Goal: Task Accomplishment & Management: Complete application form

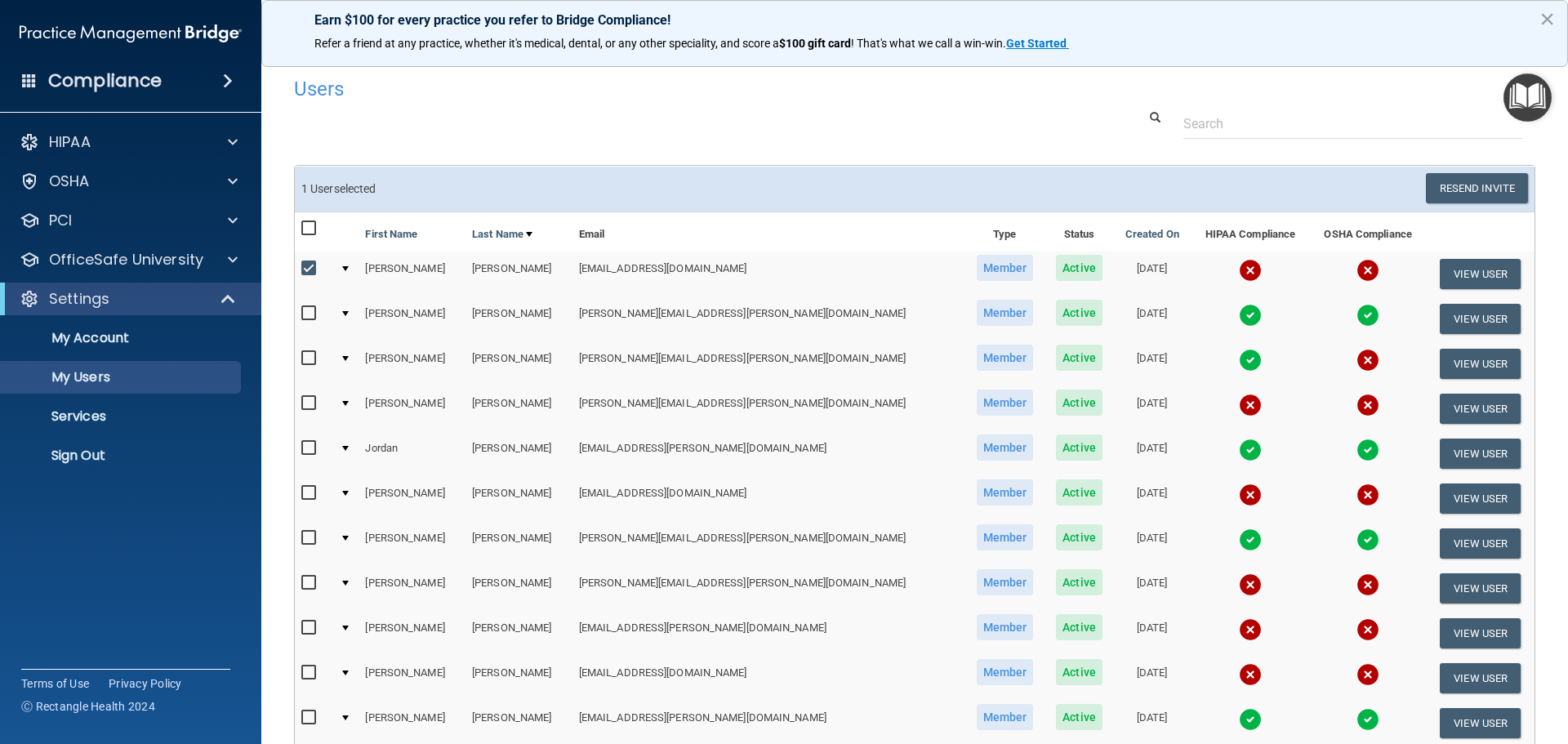
select select "20"
click at [98, 458] on p "Sign Out" at bounding box center [122, 456] width 223 height 16
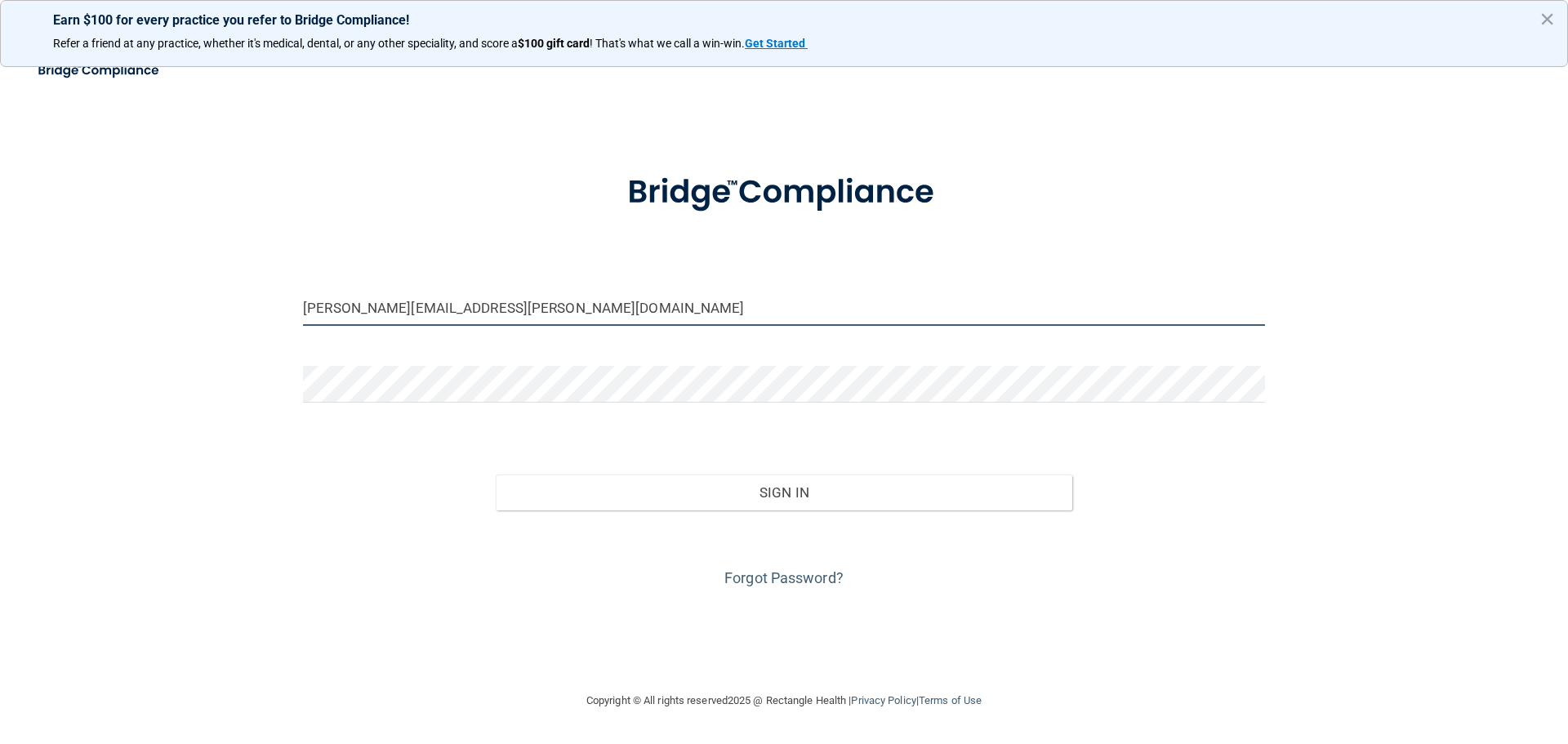
click at [555, 316] on input "[PERSON_NAME][EMAIL_ADDRESS][PERSON_NAME][DOMAIN_NAME]" at bounding box center [783, 307] width 962 height 37
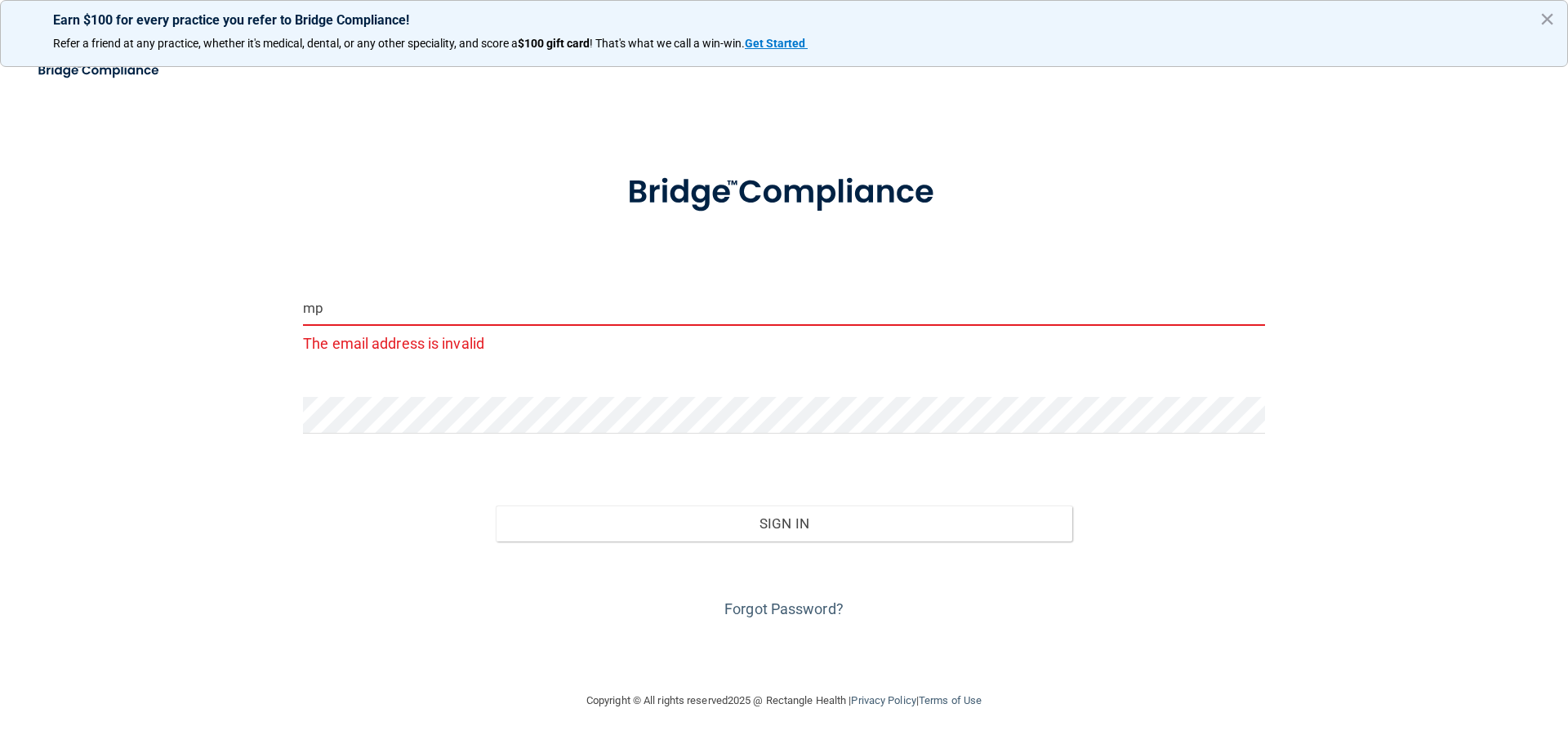
type input "[EMAIL_ADDRESS][DOMAIN_NAME]"
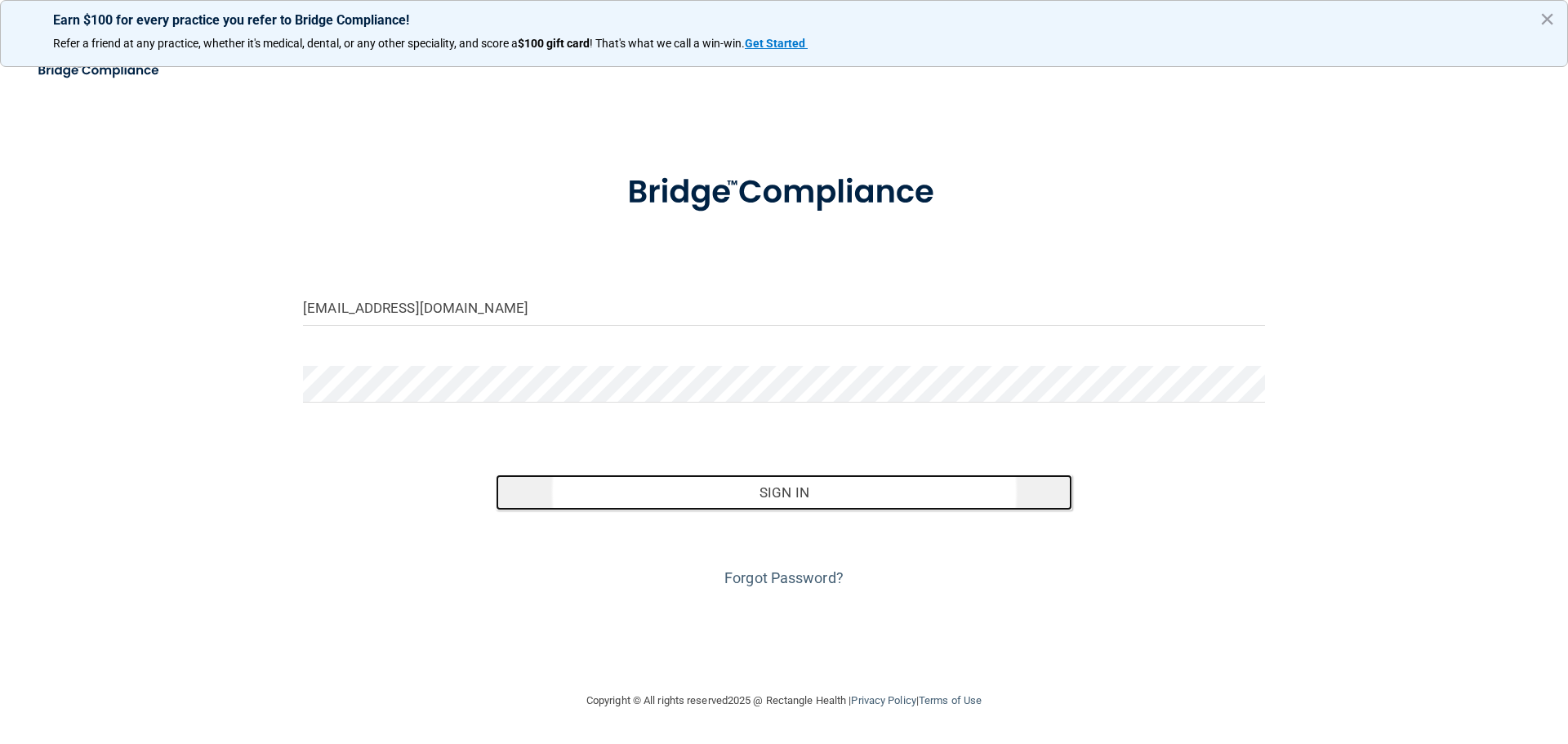
click at [588, 494] on button "Sign In" at bounding box center [784, 492] width 577 height 36
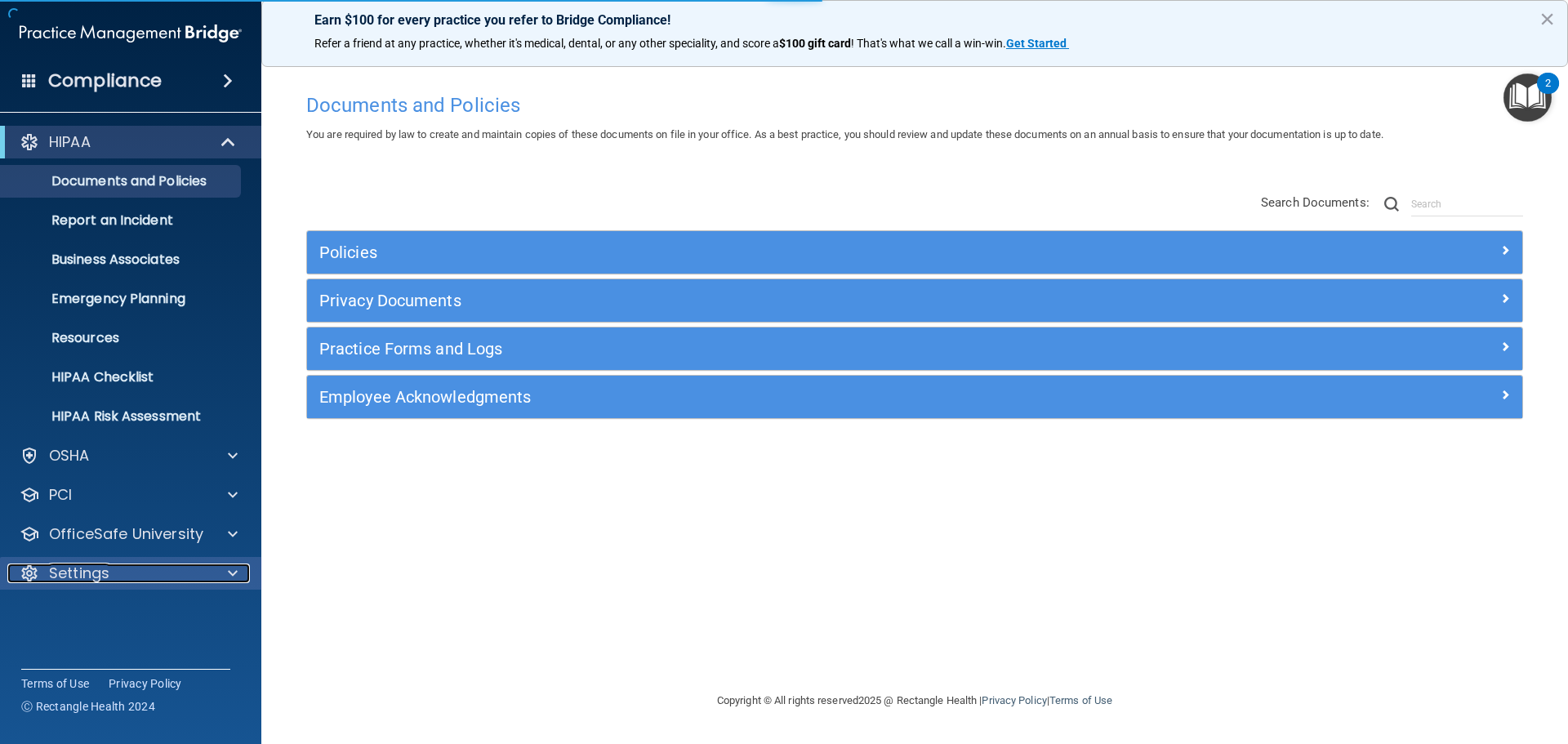
click at [228, 575] on span at bounding box center [232, 573] width 10 height 20
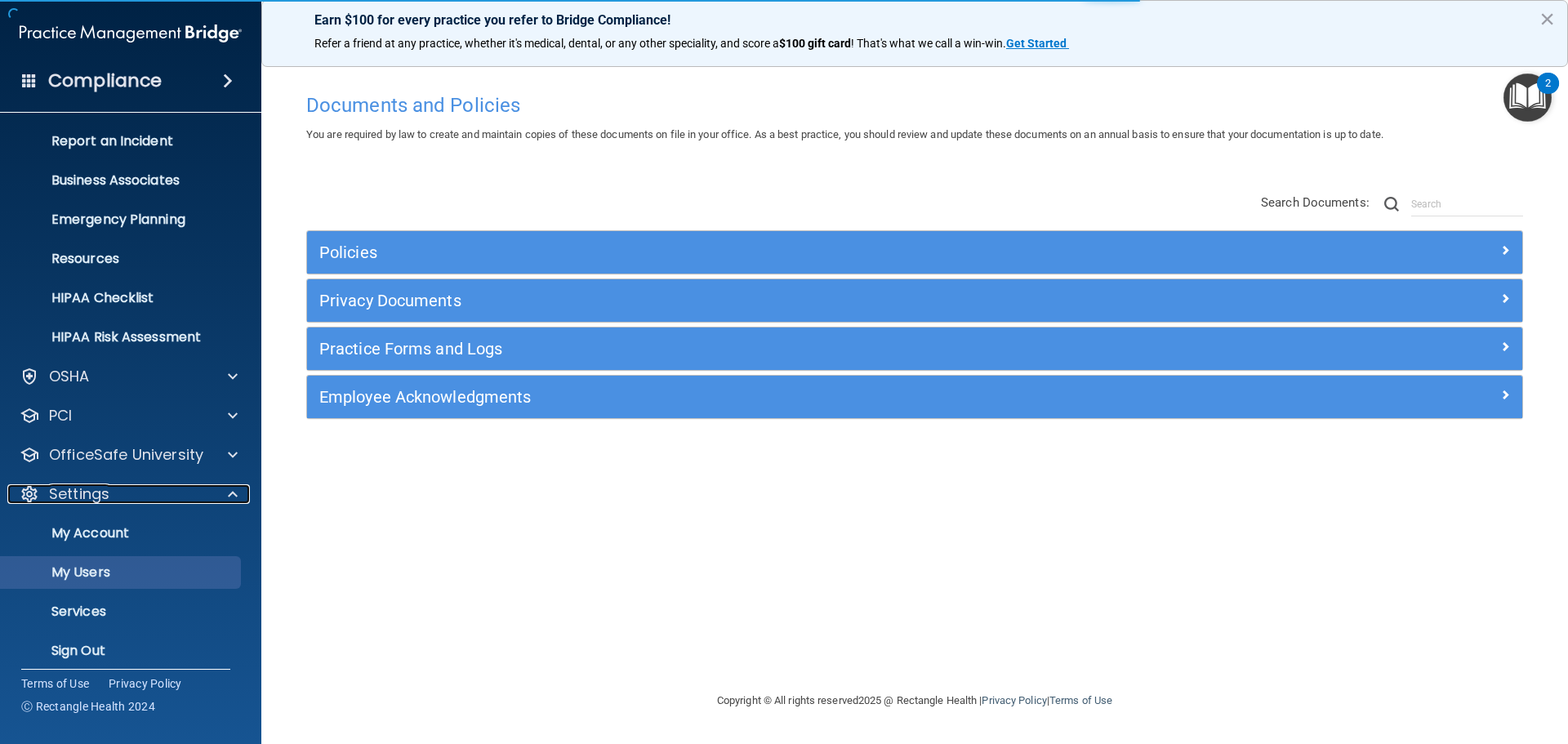
scroll to position [82, 0]
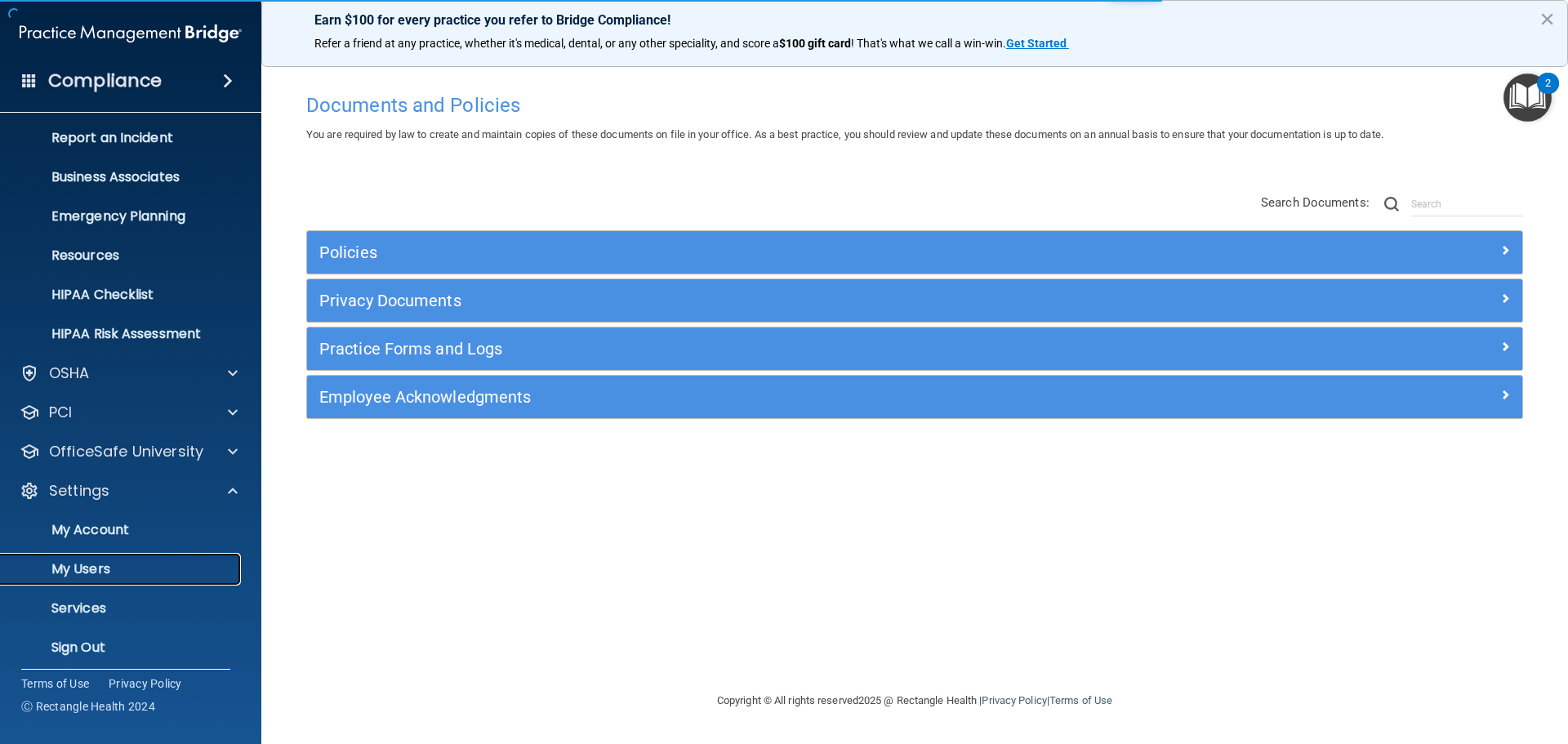
click at [167, 562] on p "My Users" at bounding box center [122, 569] width 223 height 16
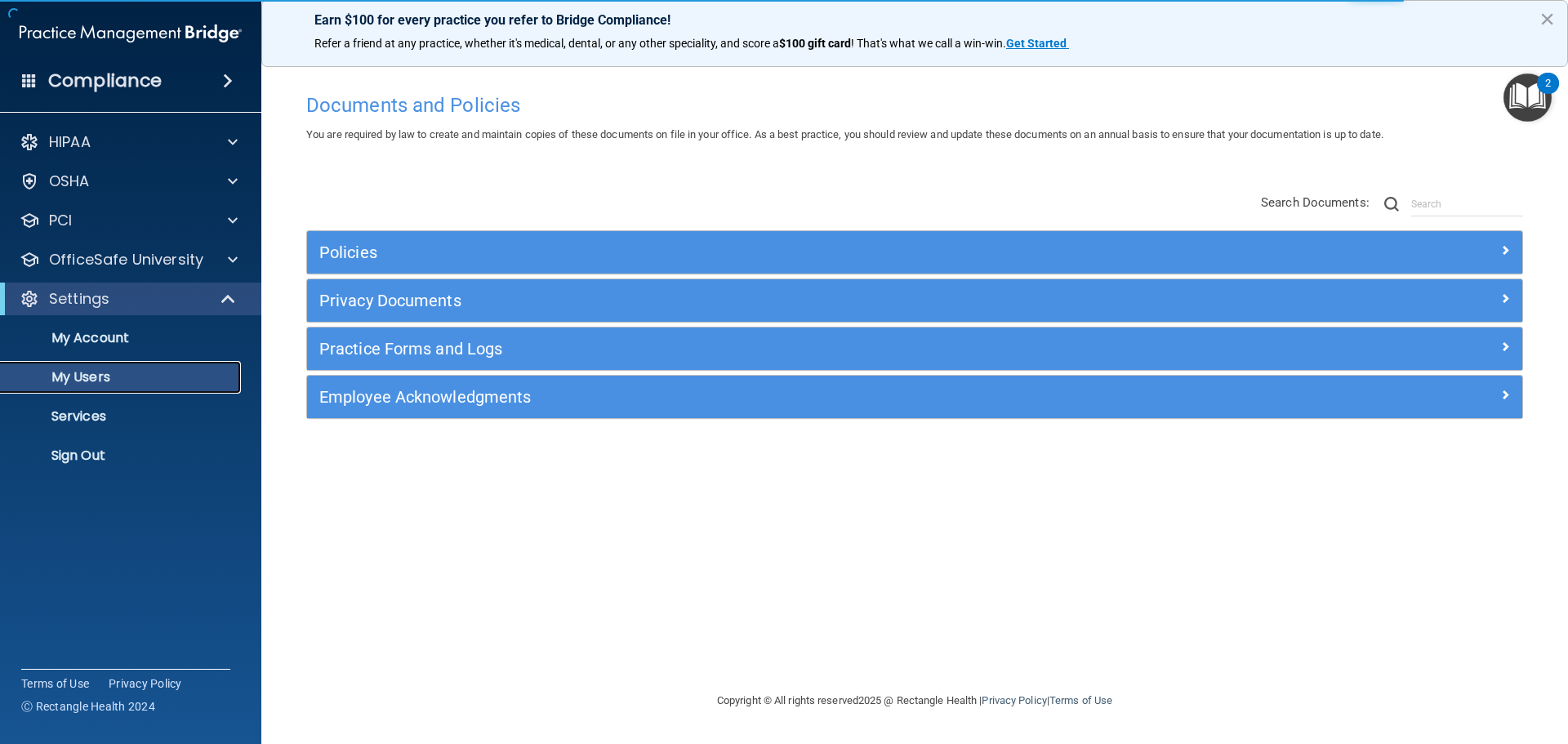
select select "20"
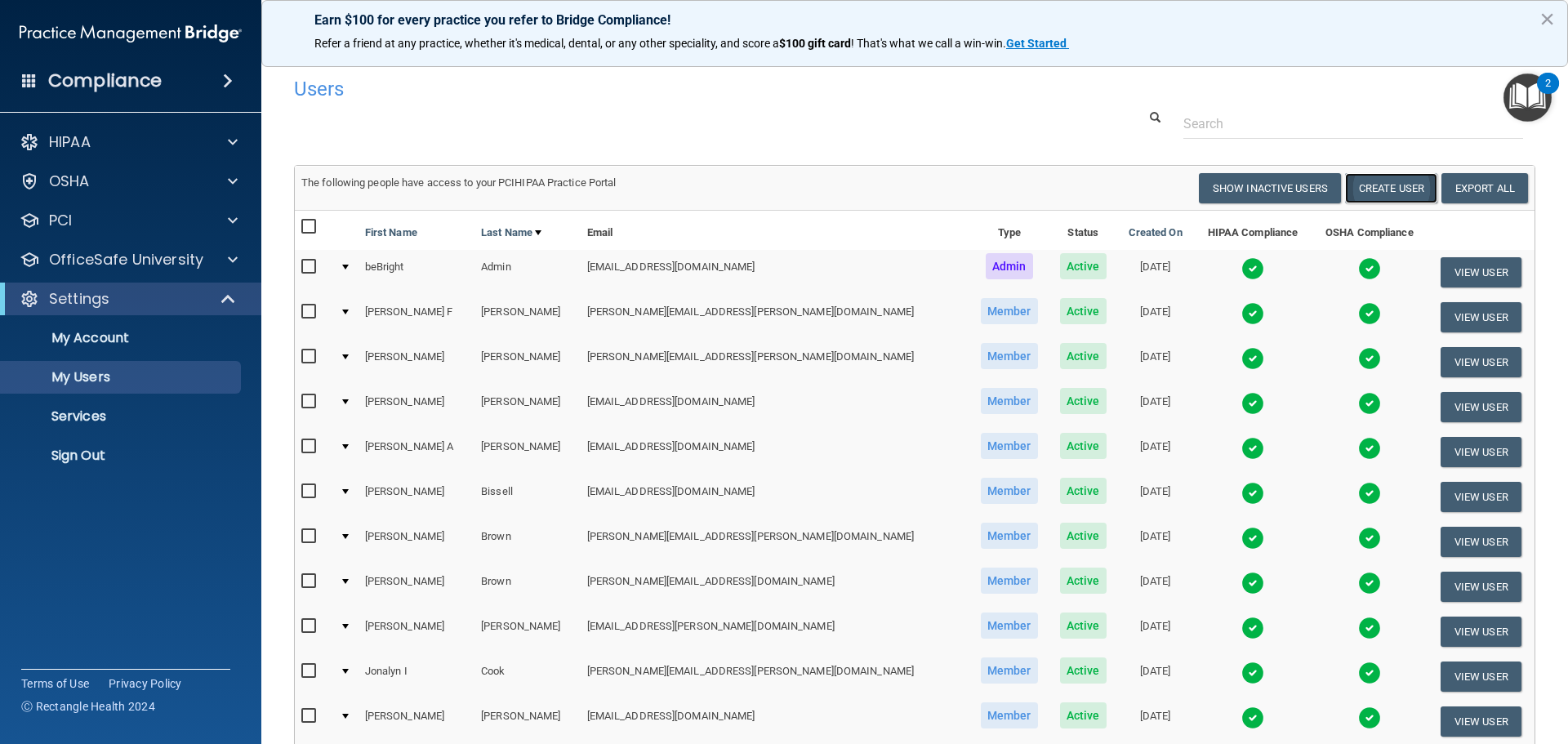
click at [1383, 185] on button "Create User" at bounding box center [1391, 188] width 92 height 30
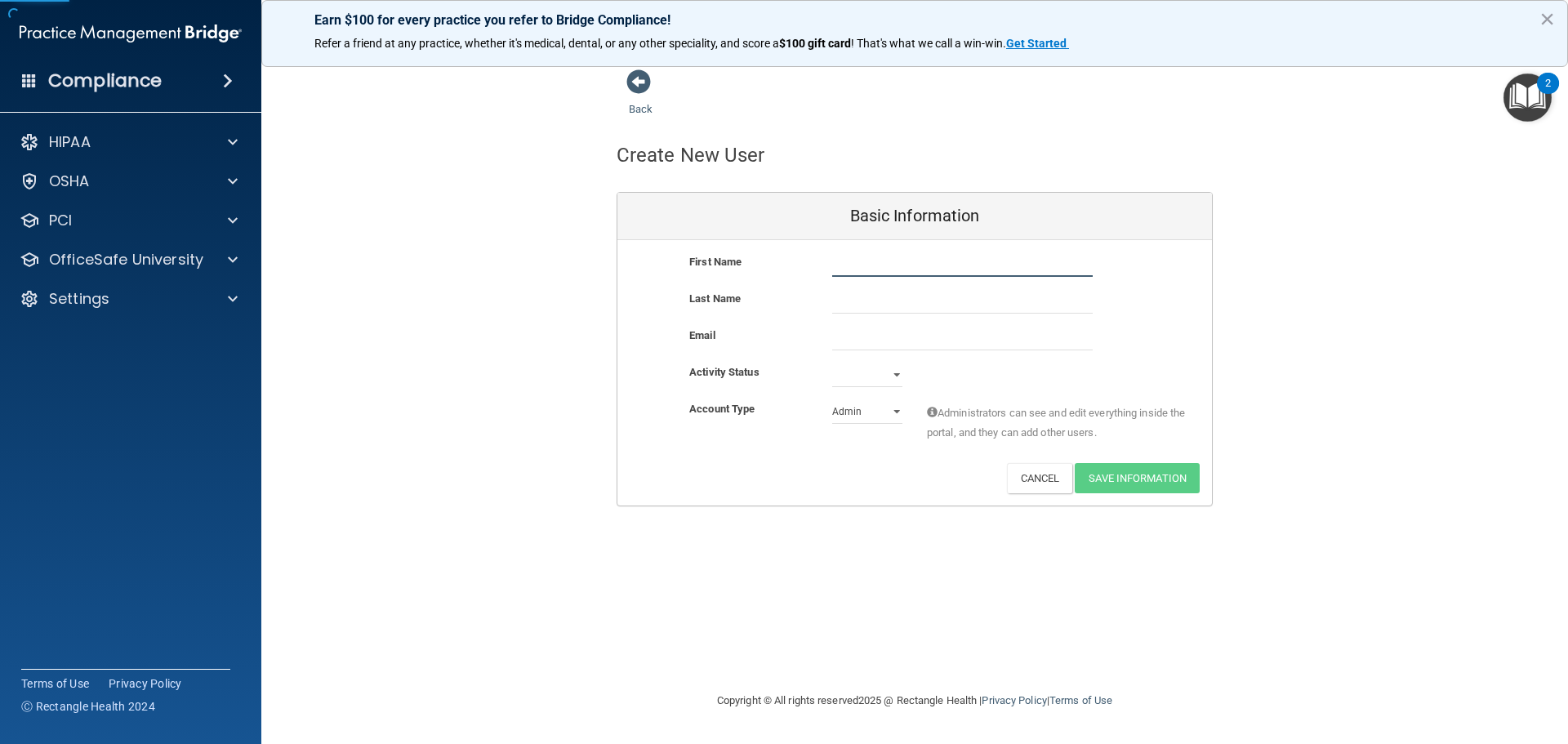
click at [925, 259] on input "text" at bounding box center [962, 264] width 260 height 24
type input "[PERSON_NAME]"
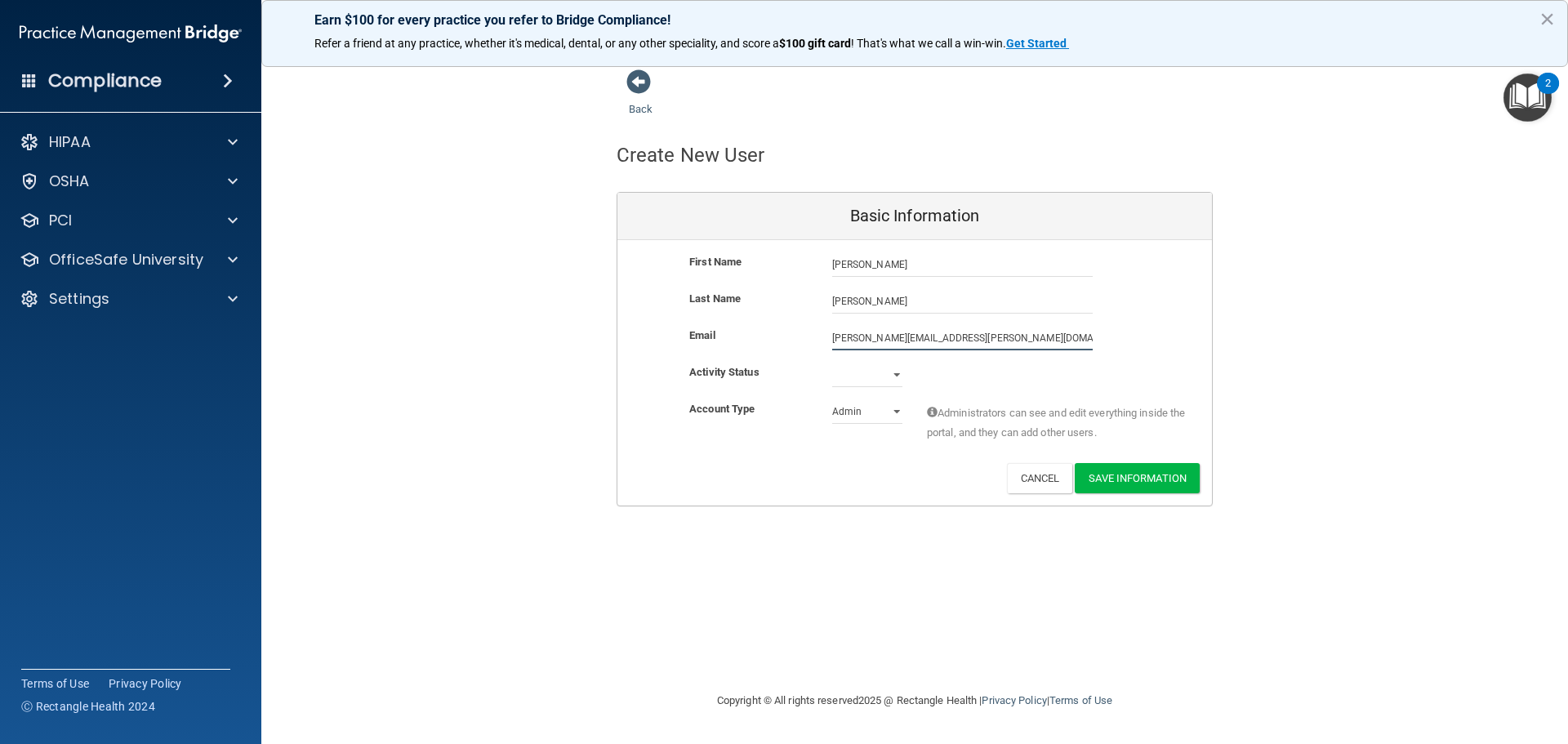
type input "[PERSON_NAME][EMAIL_ADDRESS][PERSON_NAME][DOMAIN_NAME]"
click at [870, 362] on div "First Name [PERSON_NAME] [PERSON_NAME] Last Name [PERSON_NAME] Email [PERSON_NA…" at bounding box center [915, 374] width 594 height 268
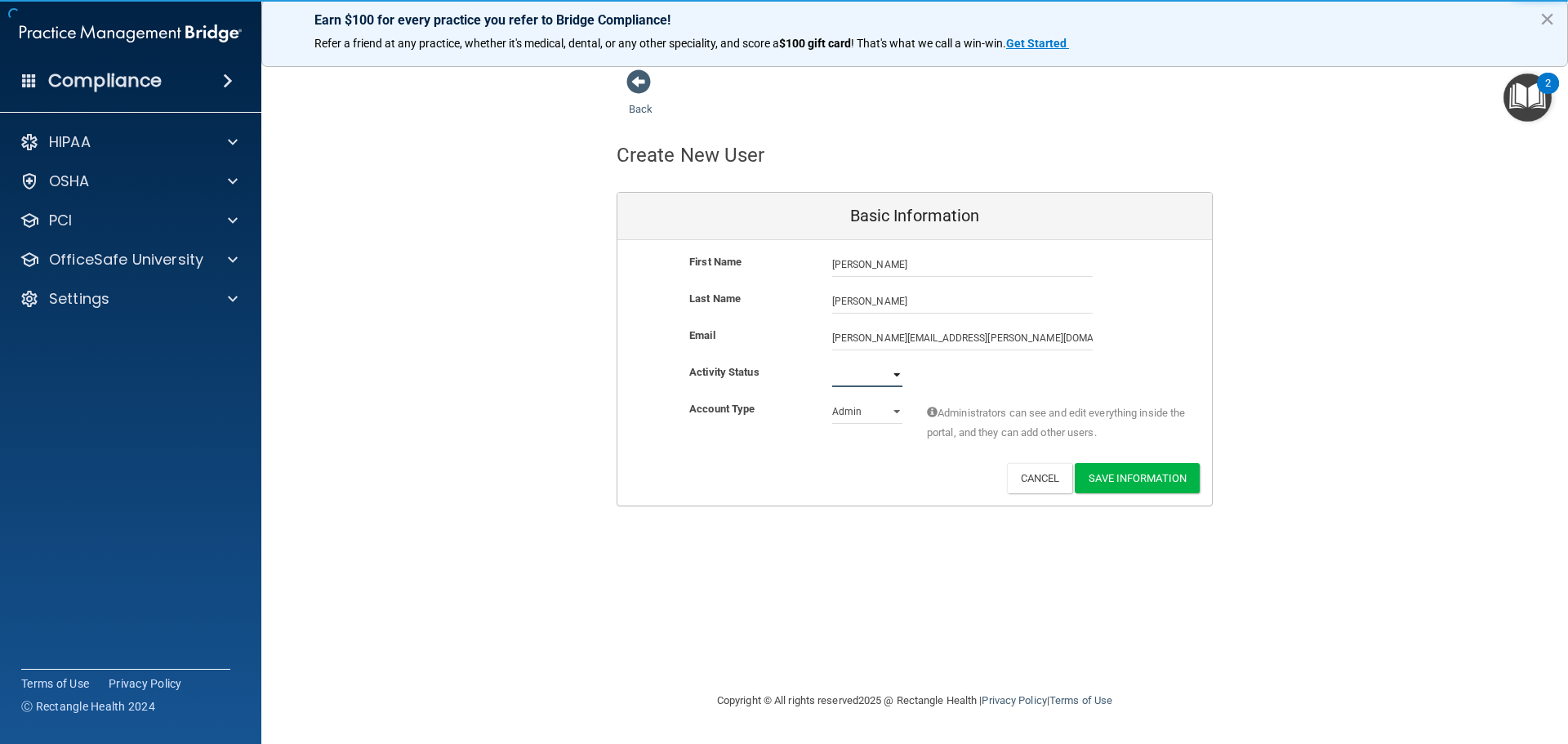
select select "active"
click at [832, 362] on select "Active Inactive" at bounding box center [867, 374] width 70 height 24
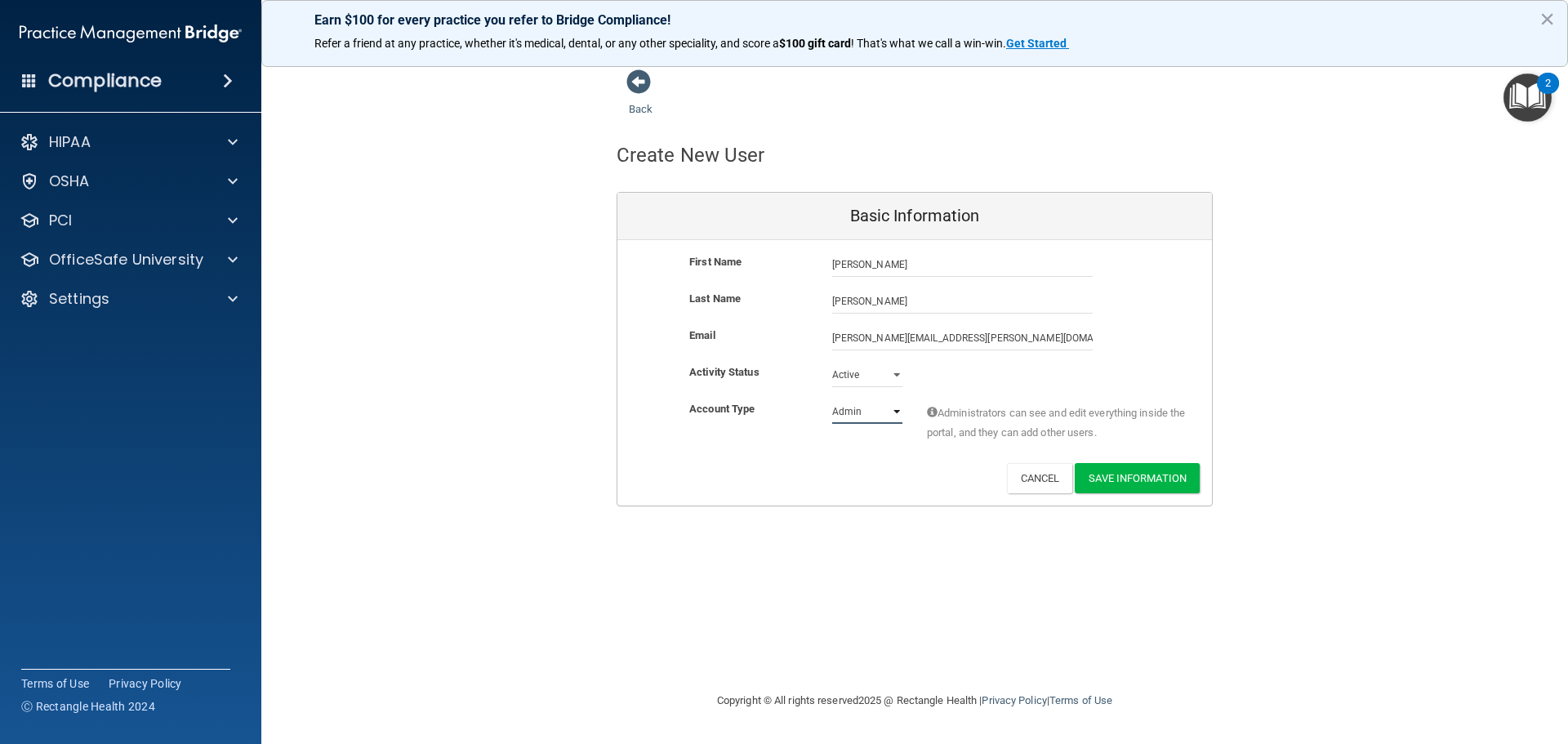
click at [872, 422] on select "Admin Member" at bounding box center [867, 411] width 70 height 24
select select "practice_member"
click at [832, 399] on select "Admin Member" at bounding box center [867, 411] width 70 height 24
click at [1152, 464] on button "Save Information" at bounding box center [1137, 478] width 125 height 30
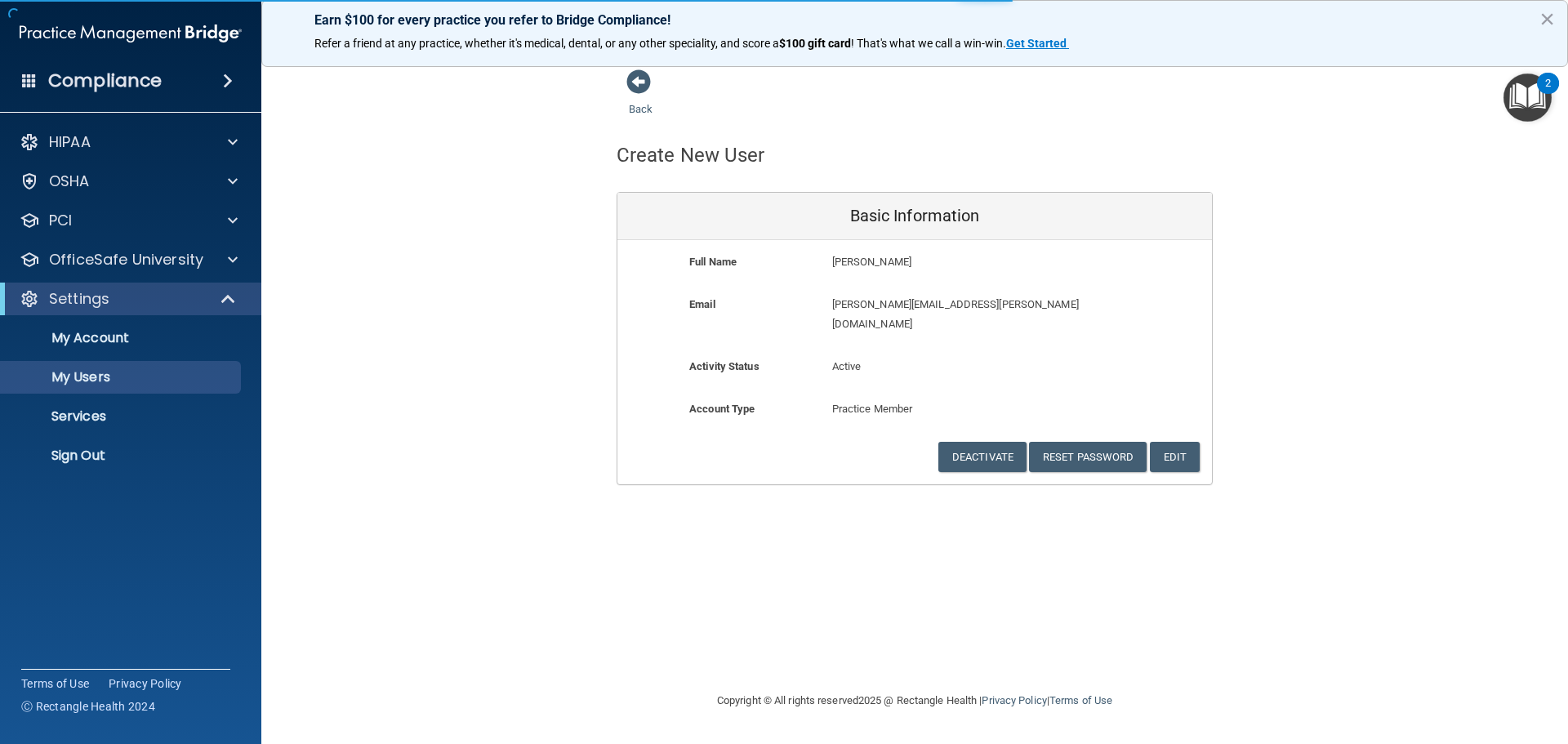
select select "20"
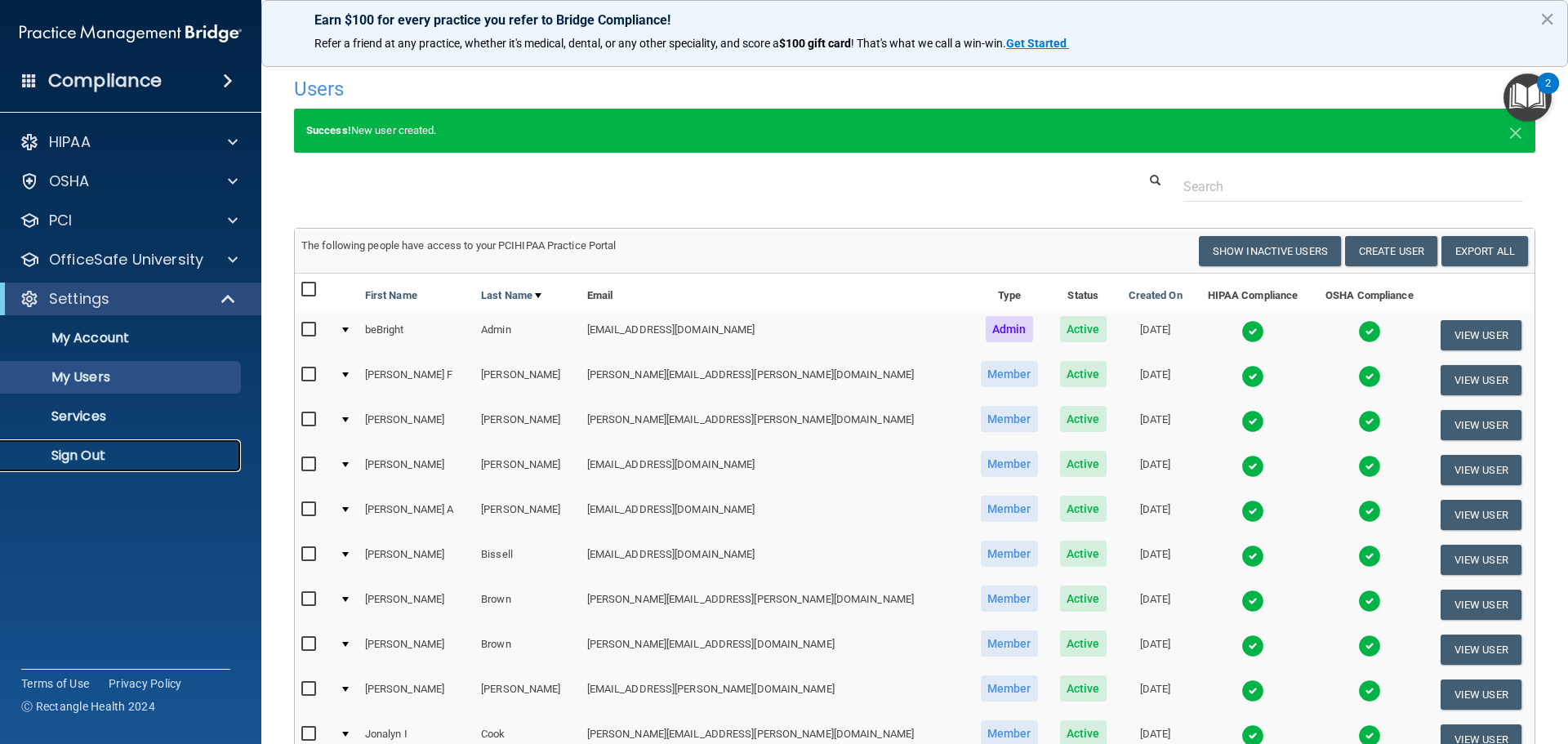
click at [164, 448] on p "Sign Out" at bounding box center [122, 456] width 223 height 16
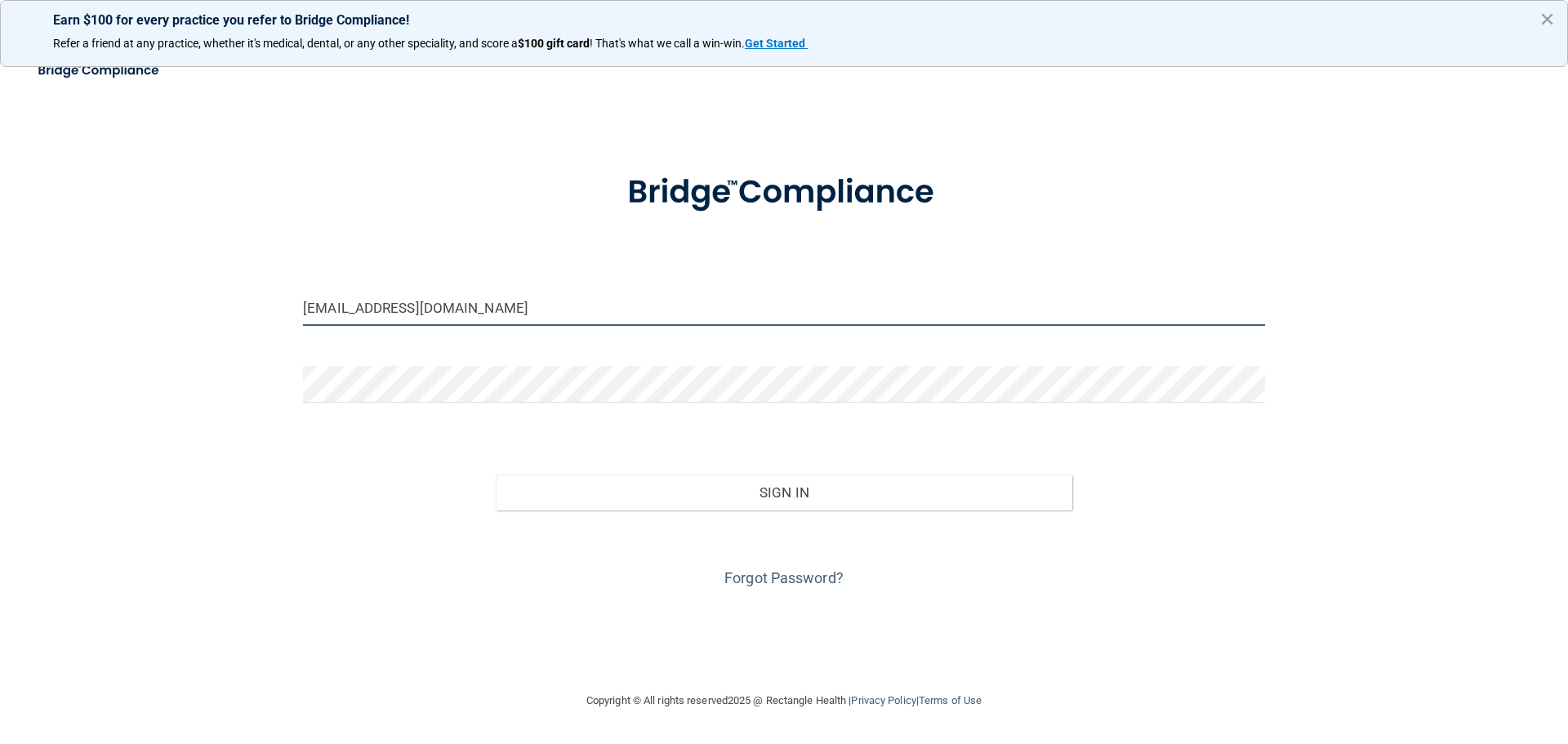
click at [753, 302] on input "[EMAIL_ADDRESS][DOMAIN_NAME]" at bounding box center [783, 307] width 962 height 37
click at [752, 305] on input "[EMAIL_ADDRESS][DOMAIN_NAME]" at bounding box center [783, 307] width 962 height 37
click at [550, 303] on input "[EMAIL_ADDRESS][DOMAIN_NAME]" at bounding box center [783, 307] width 962 height 37
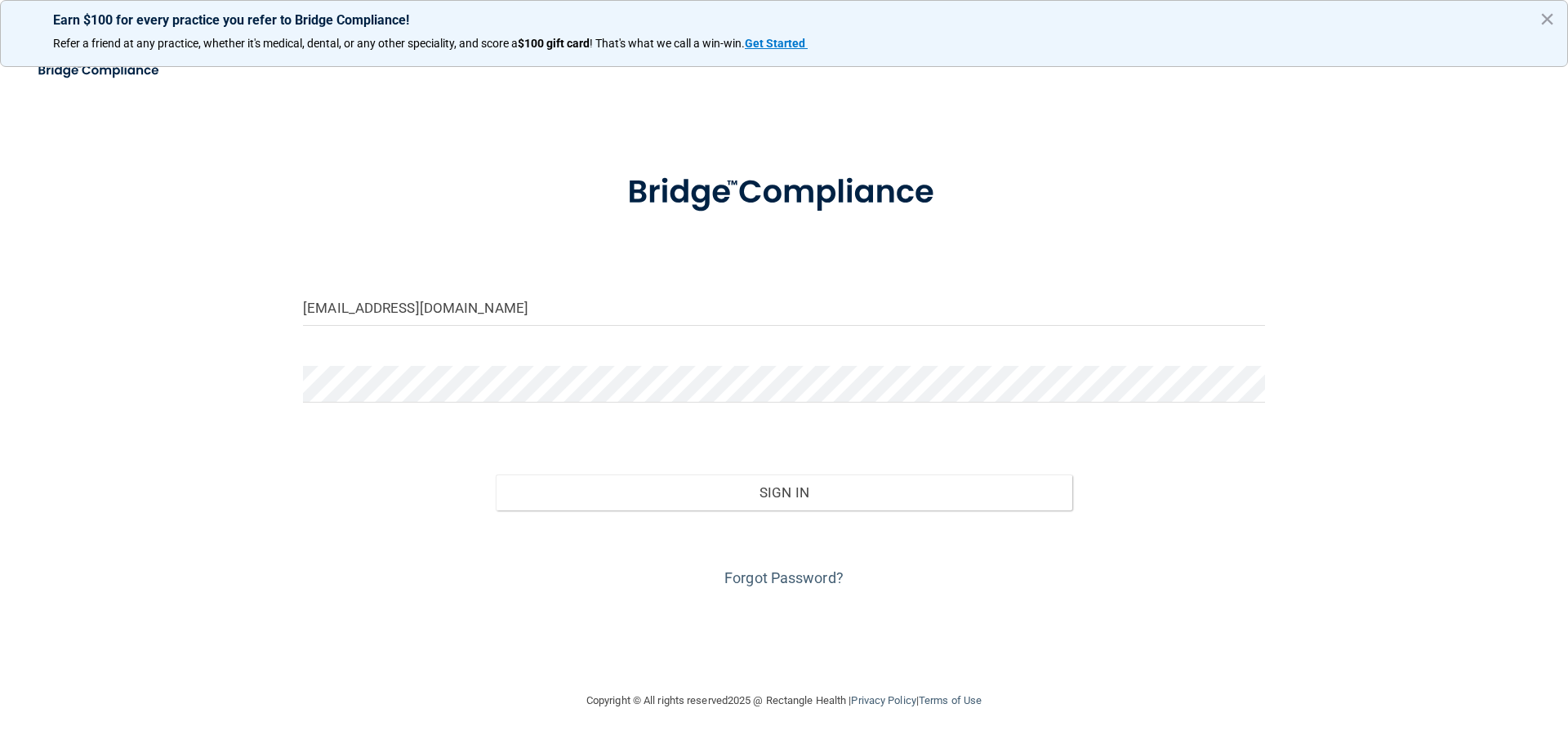
click at [550, 303] on input "[EMAIL_ADDRESS][DOMAIN_NAME]" at bounding box center [783, 307] width 962 height 37
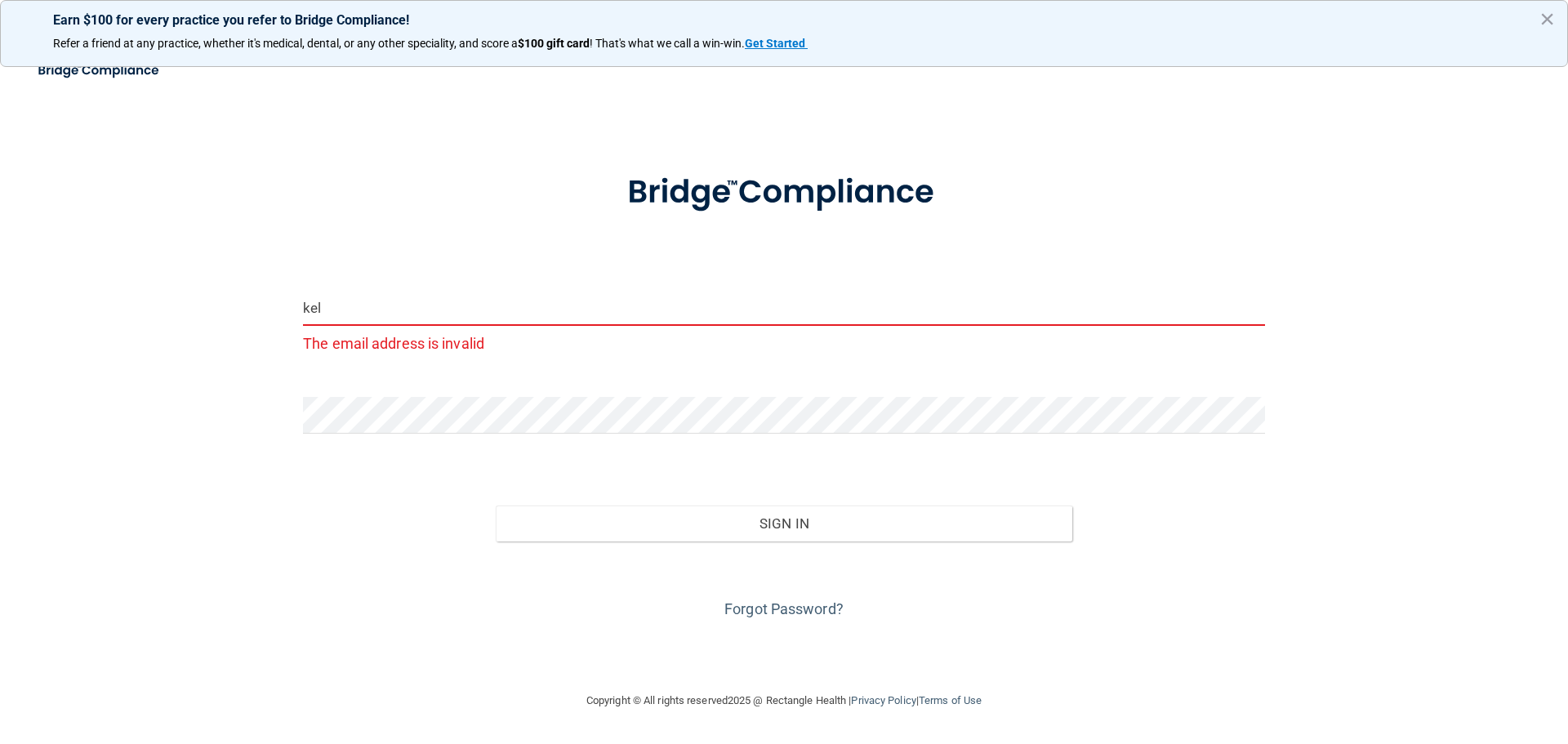
type input "[EMAIL_ADDRESS][DOMAIN_NAME]"
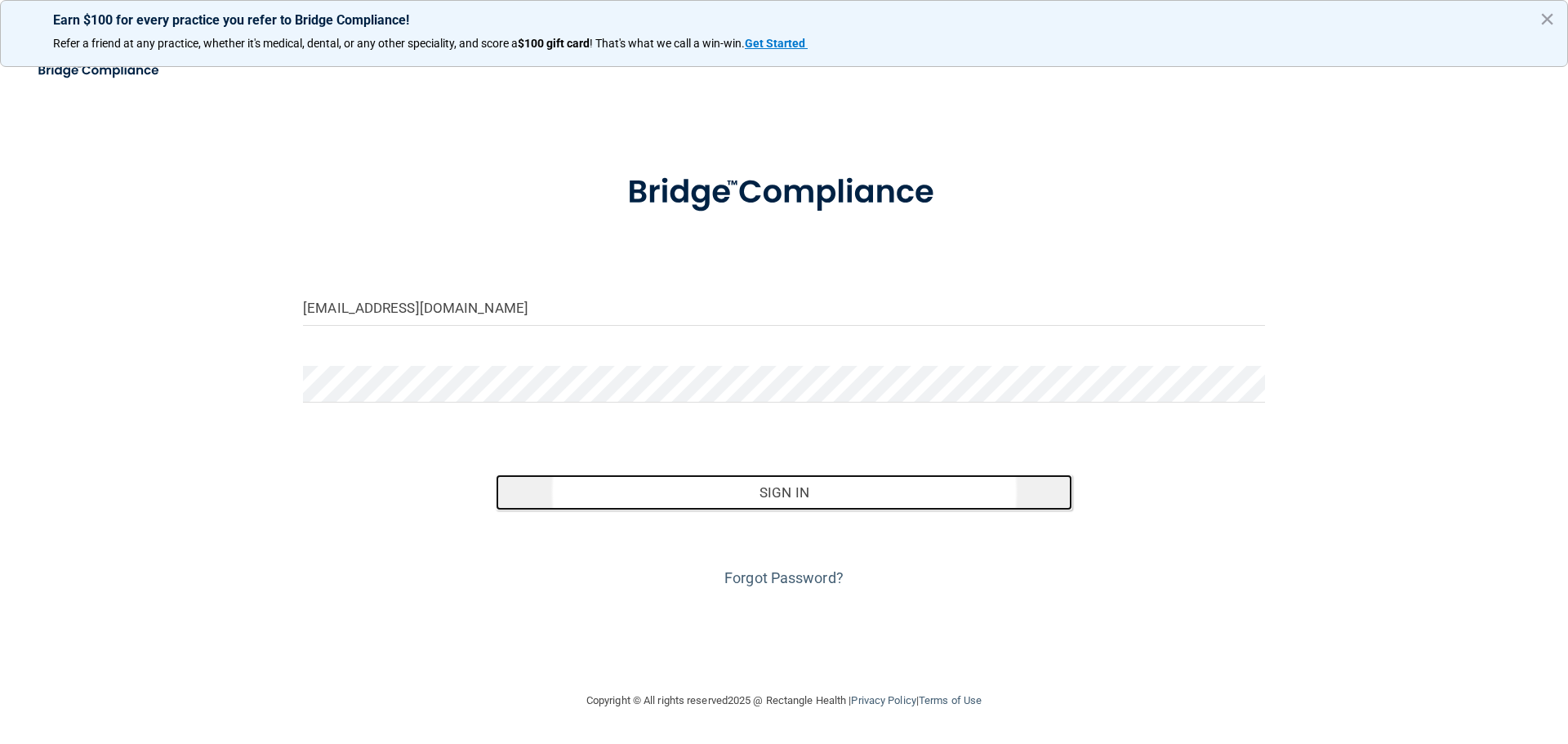
click at [557, 485] on button "Sign In" at bounding box center [784, 492] width 577 height 36
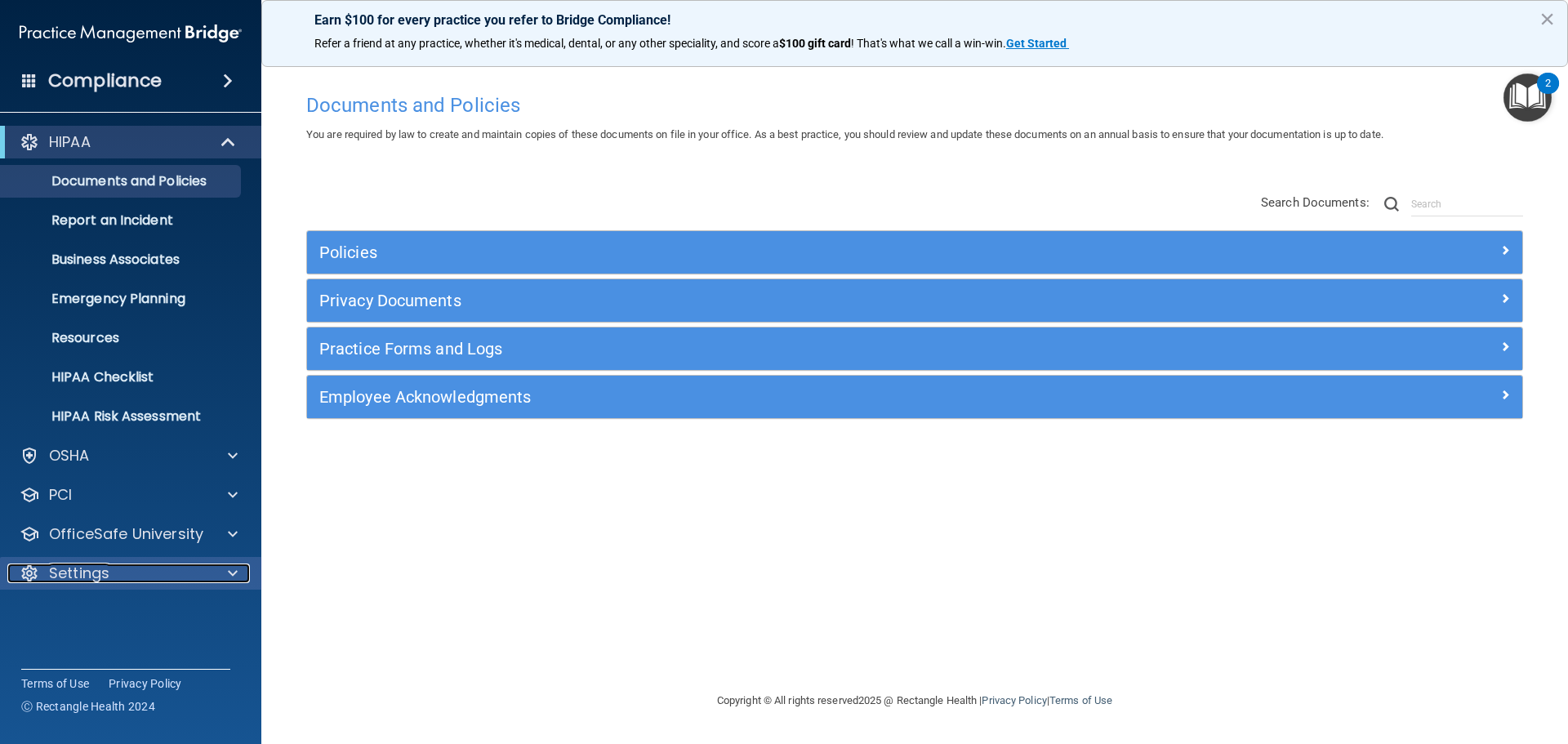
click at [212, 567] on div at bounding box center [229, 573] width 41 height 20
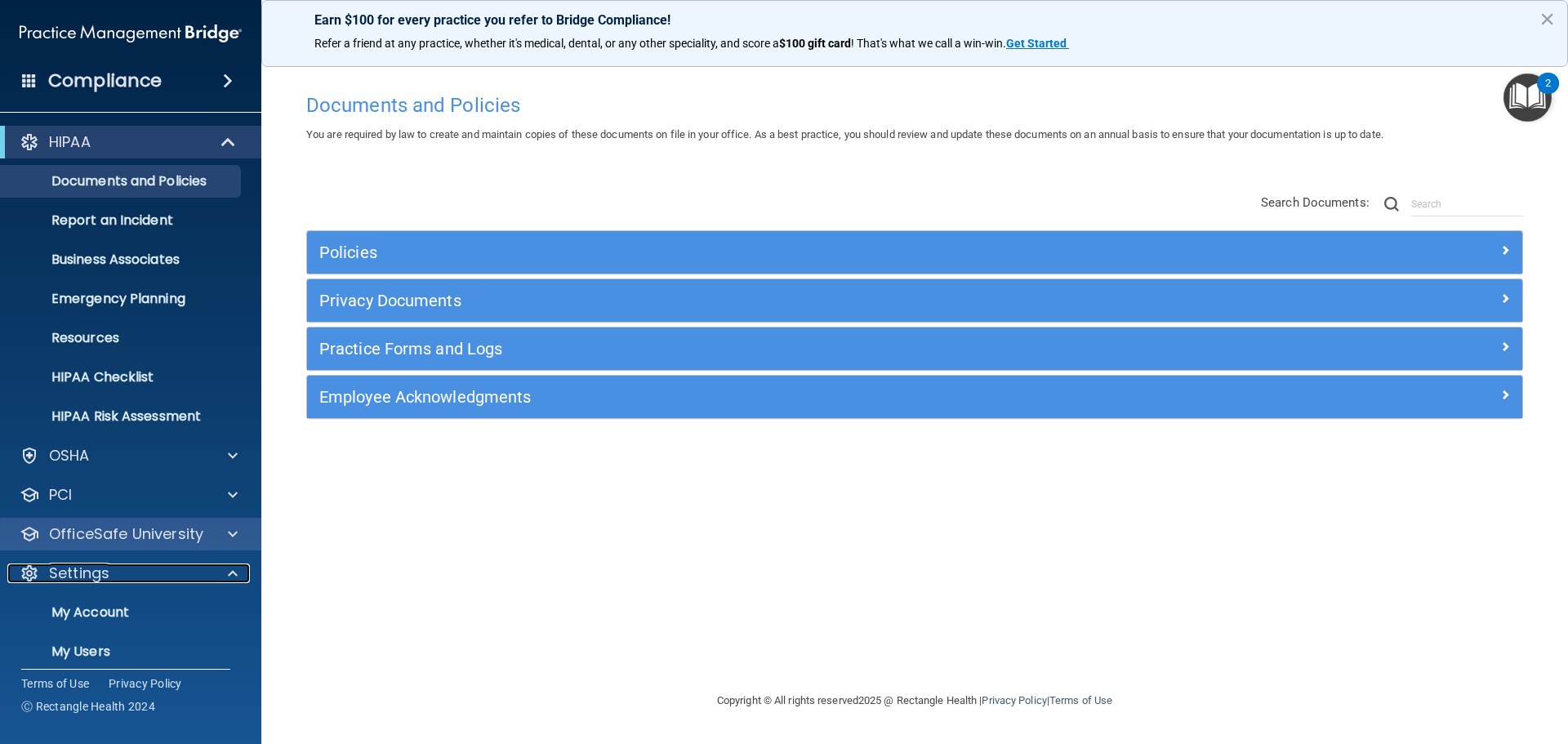
scroll to position [90, 0]
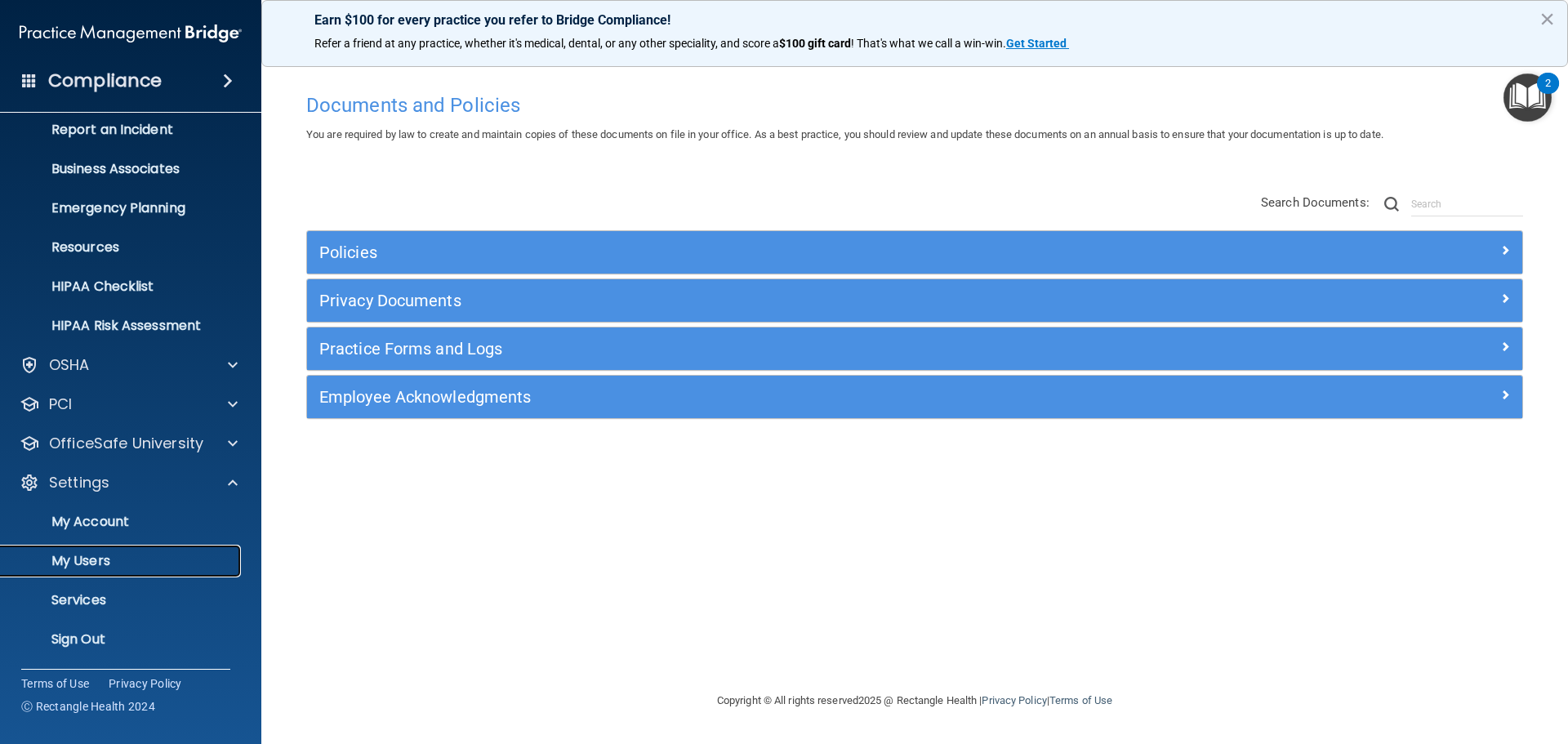
click at [153, 563] on p "My Users" at bounding box center [122, 561] width 223 height 16
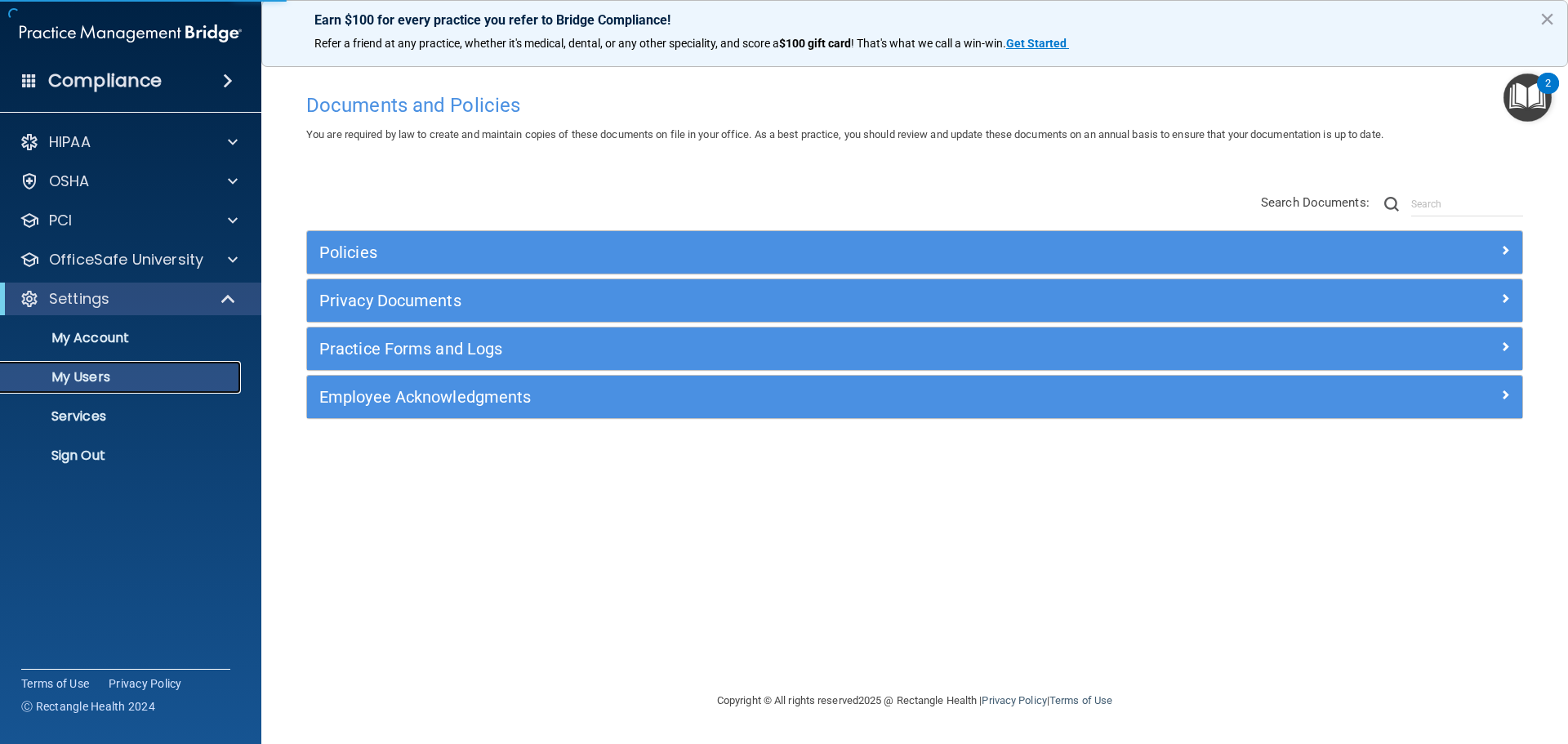
select select "20"
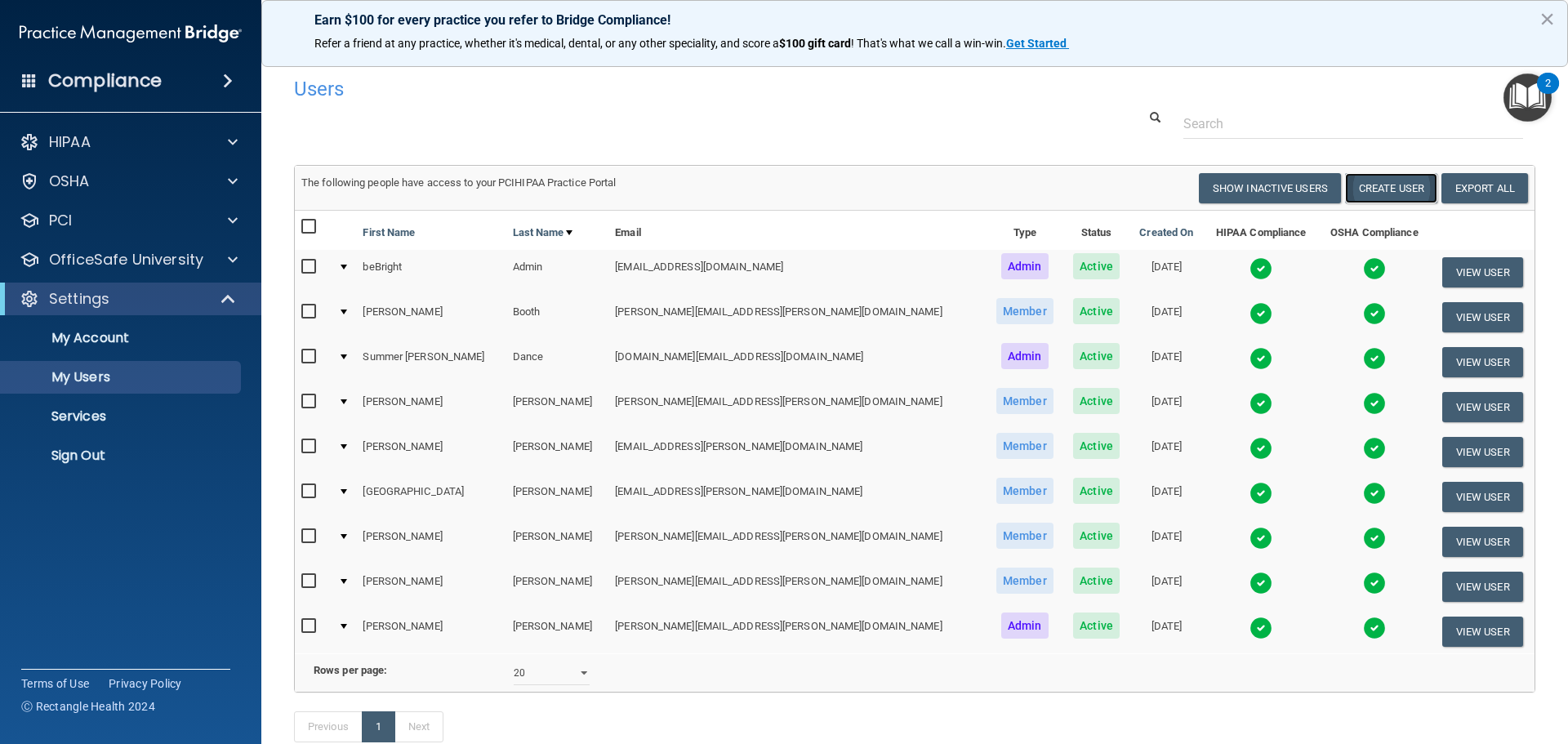
click at [1395, 192] on button "Create User" at bounding box center [1391, 188] width 92 height 30
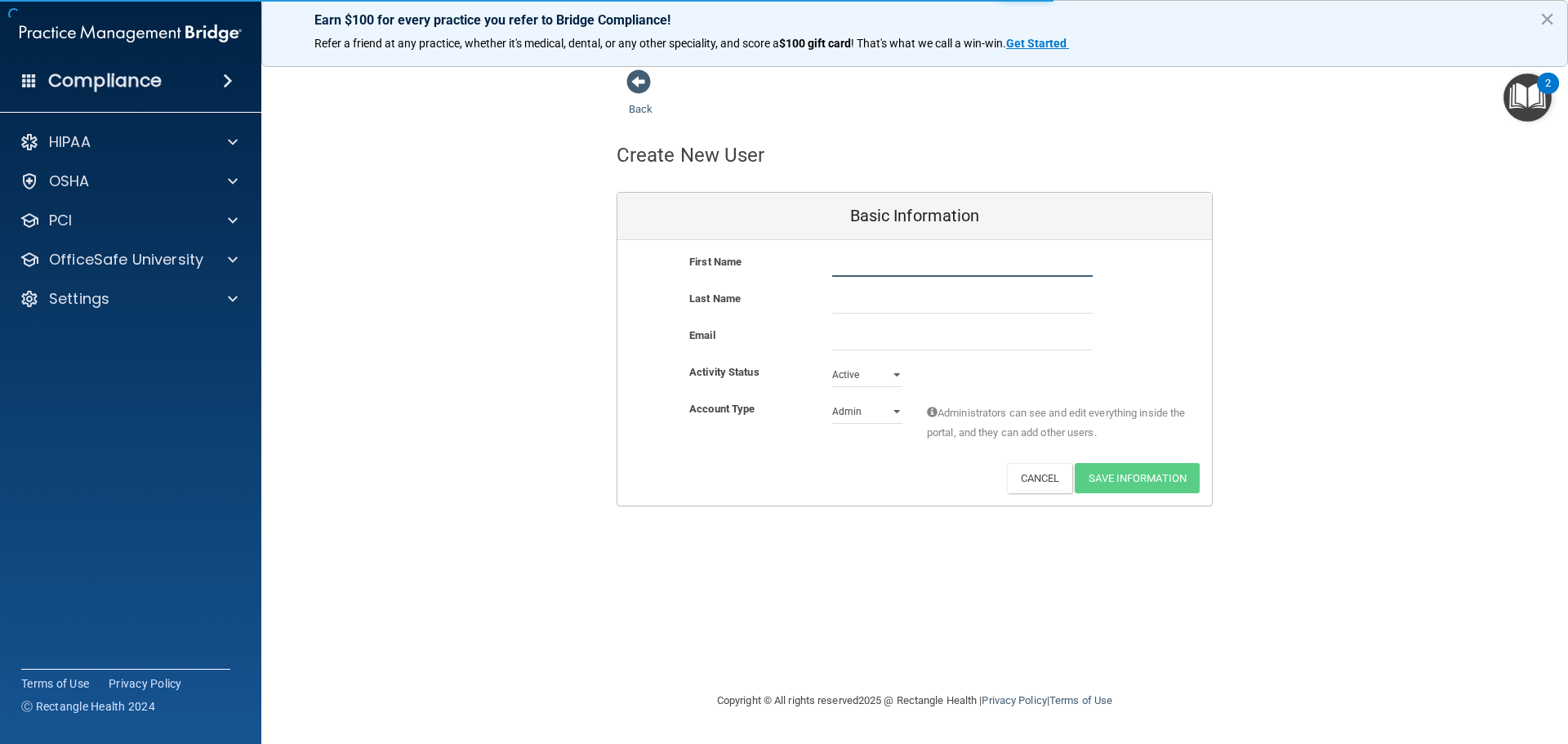
click at [991, 256] on input "text" at bounding box center [962, 264] width 260 height 24
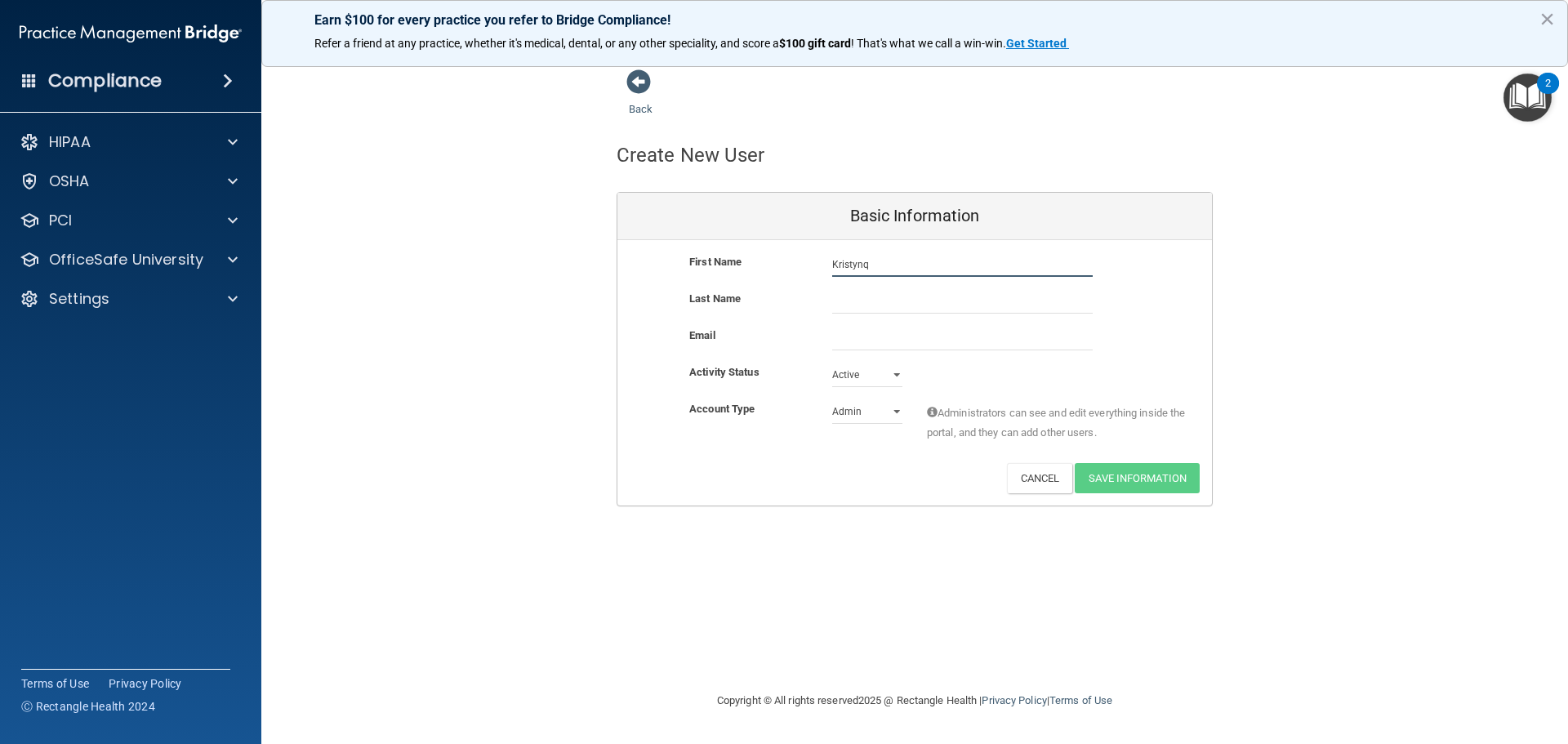
type input "Kristynq"
type input "[PERSON_NAME]"
paste input "[PERSON_NAME][EMAIL_ADDRESS][PERSON_NAME][DOMAIN_NAME]"
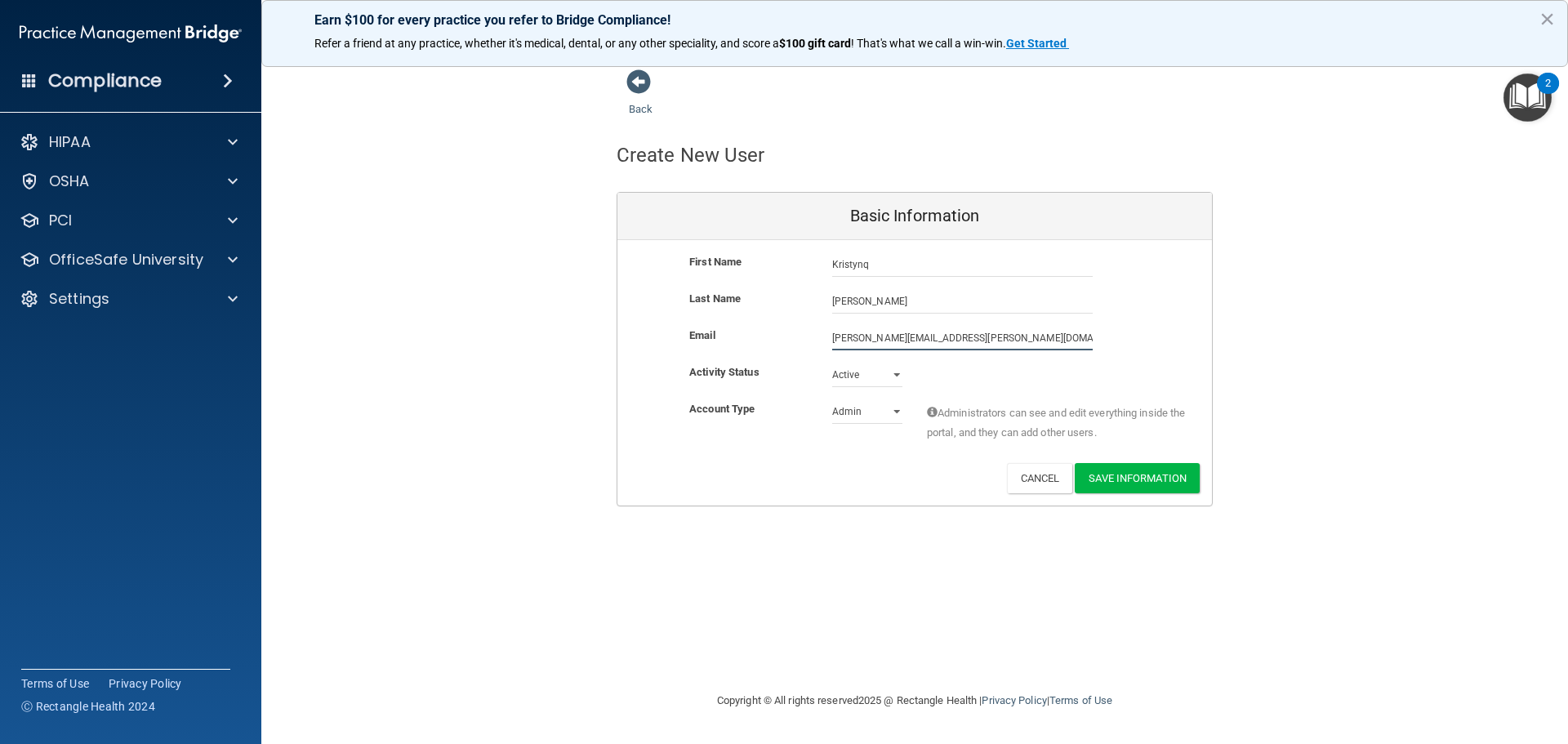
type input "[PERSON_NAME][EMAIL_ADDRESS][PERSON_NAME][DOMAIN_NAME]"
click at [991, 256] on input "Kristynq" at bounding box center [962, 264] width 260 height 24
type input "[PERSON_NAME]"
click at [873, 405] on select "Admin Member" at bounding box center [867, 411] width 70 height 24
select select "practice_member"
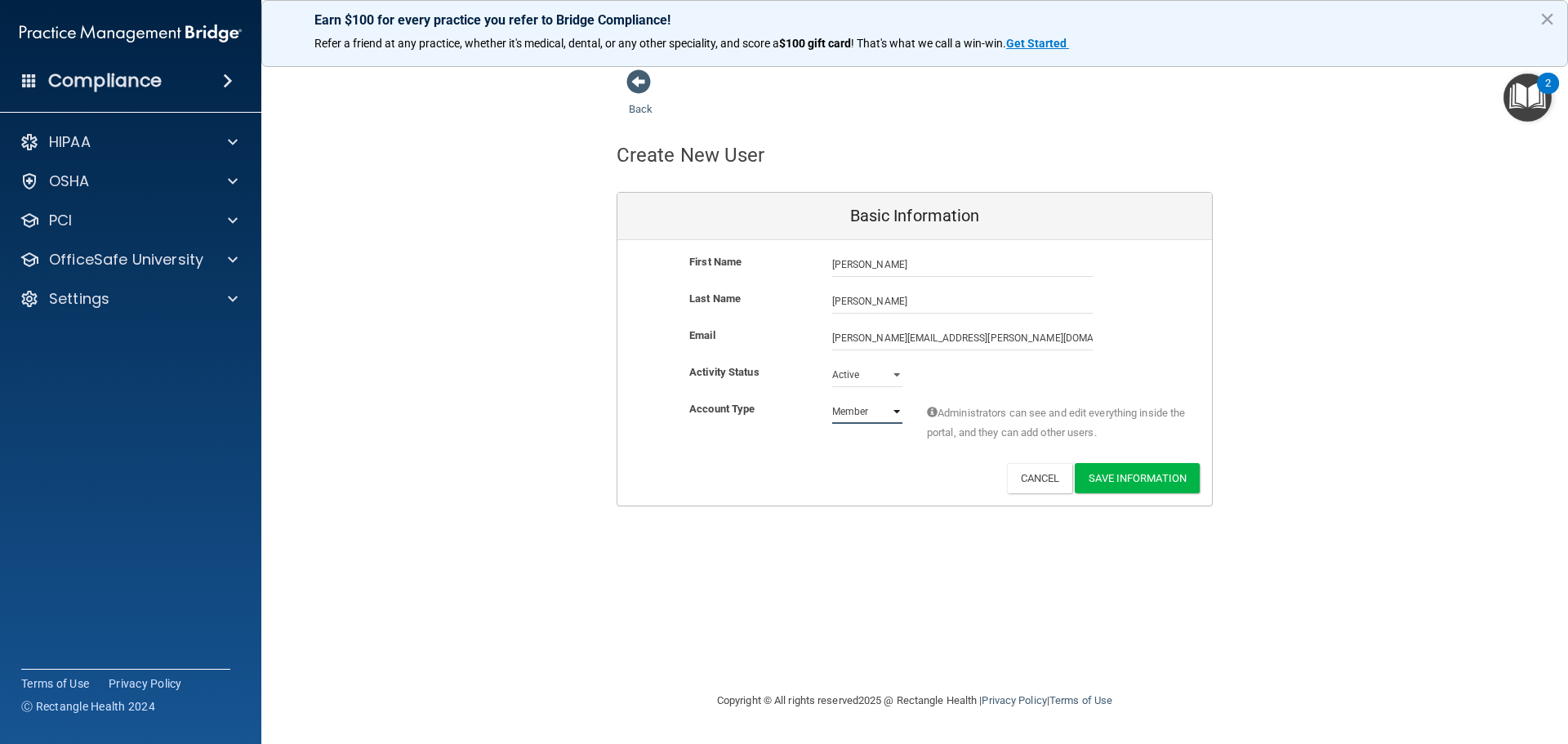
click at [832, 399] on select "Admin Member" at bounding box center [867, 411] width 70 height 24
click at [1111, 487] on button "Save Information" at bounding box center [1137, 478] width 125 height 30
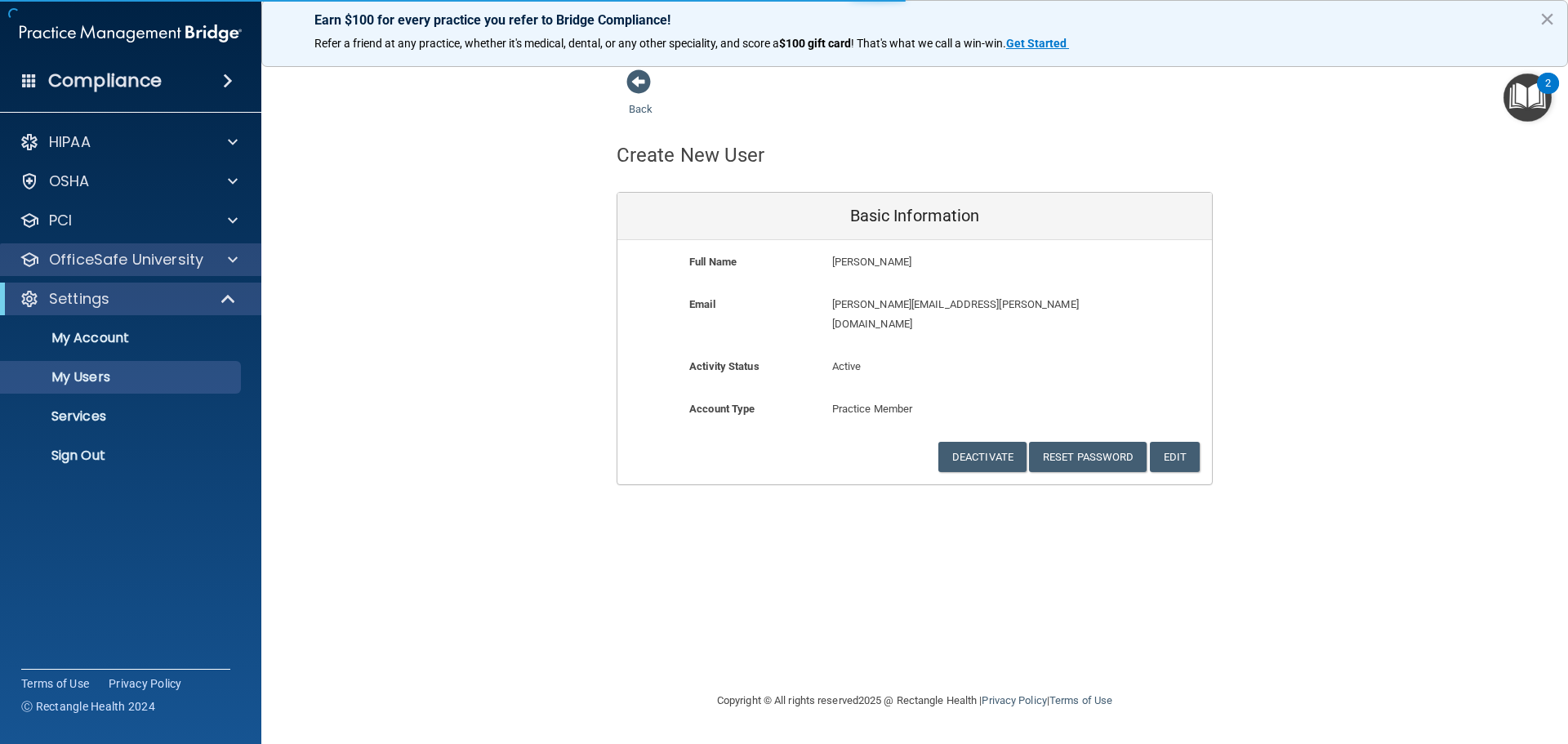
select select "20"
